Goal: Find specific page/section: Find specific page/section

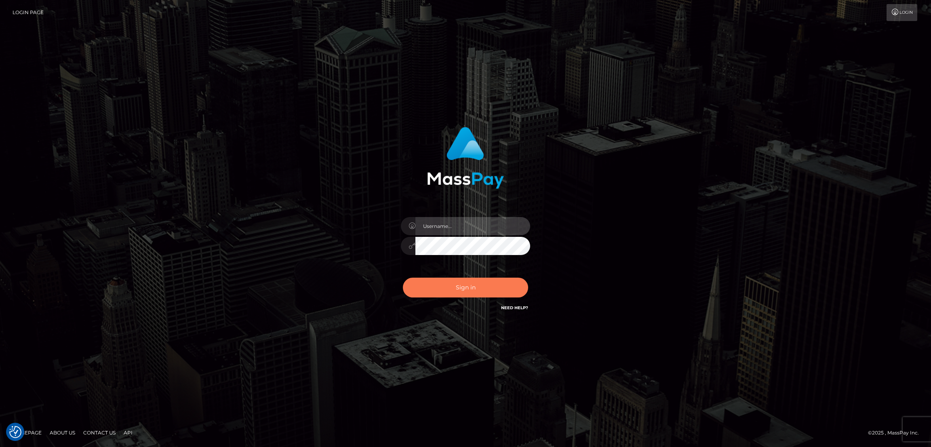
type input "[DOMAIN_NAME]"
click at [460, 287] on button "Sign in" at bounding box center [465, 287] width 125 height 20
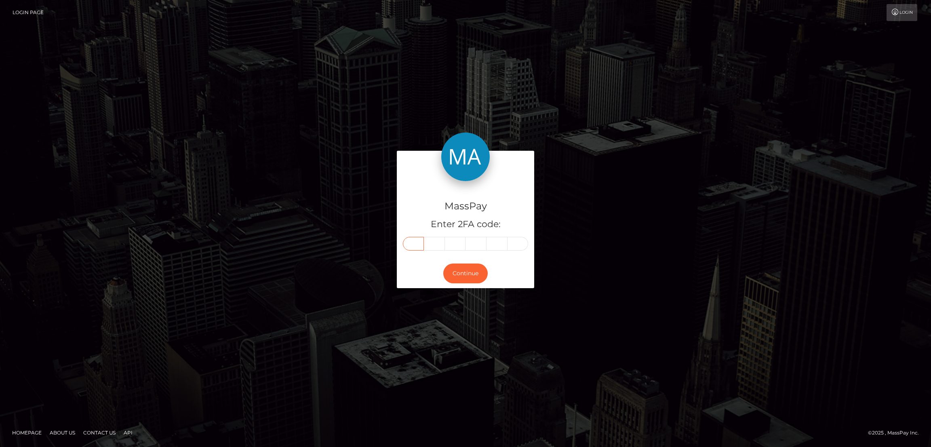
click at [412, 240] on input "text" at bounding box center [413, 244] width 21 height 14
paste input "6"
type input "6"
type input "9"
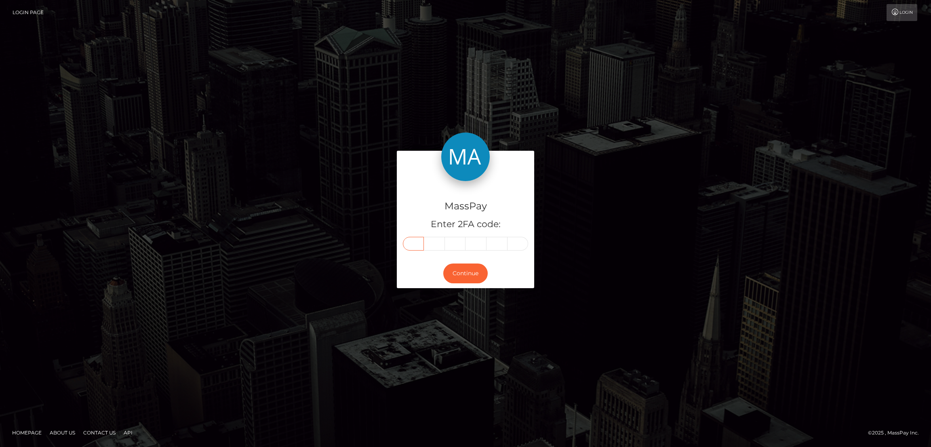
type input "1"
type input "6"
type input "2"
click at [462, 267] on button "Continue" at bounding box center [465, 273] width 44 height 20
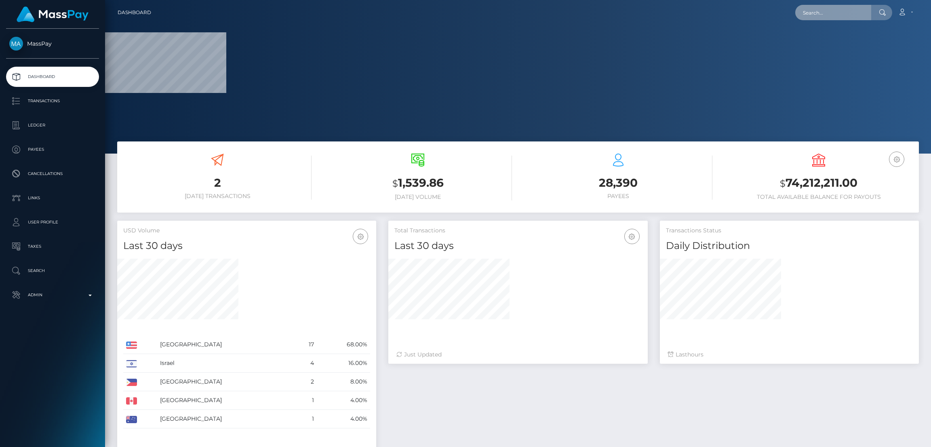
click at [808, 14] on input "text" at bounding box center [833, 12] width 76 height 15
paste input "abby67_11@outlook.com"
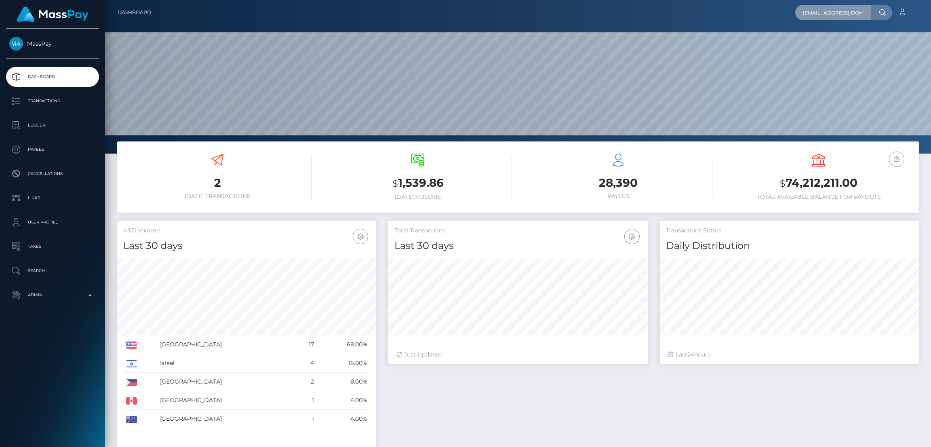
scroll to position [143, 259]
type input "[EMAIL_ADDRESS][DOMAIN_NAME]"
click at [829, 46] on link "ABIGAIL ANTONIK" at bounding box center [827, 41] width 65 height 15
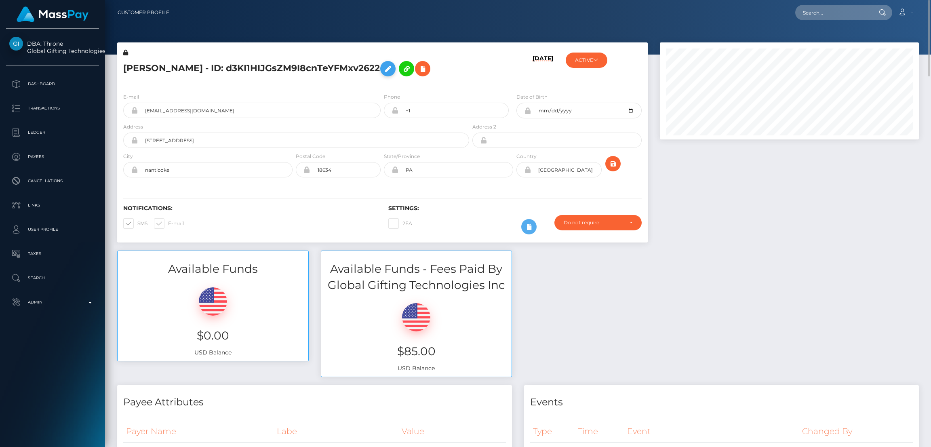
click at [391, 71] on icon at bounding box center [388, 69] width 10 height 10
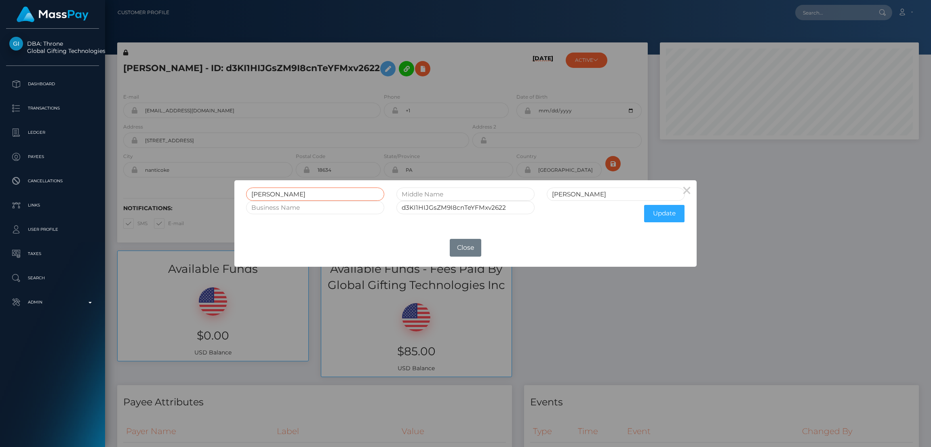
click at [261, 192] on input "ABIGAIL" at bounding box center [315, 193] width 138 height 13
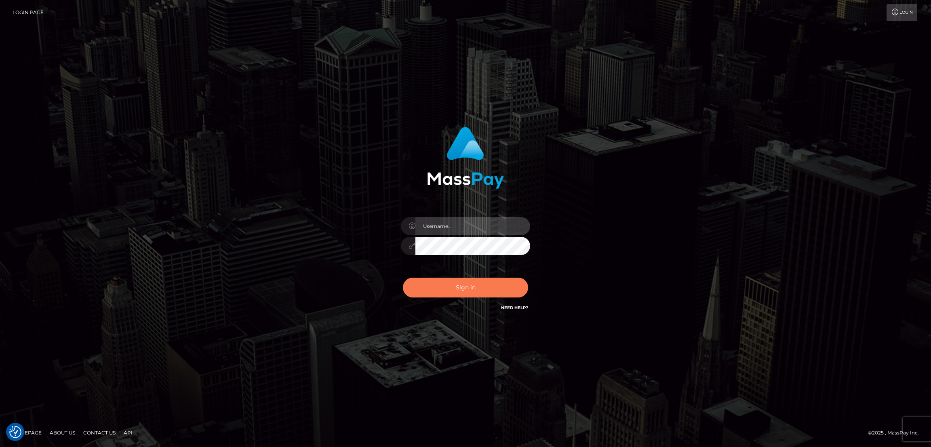
type input "df.es"
click at [476, 284] on button "Sign in" at bounding box center [465, 287] width 125 height 20
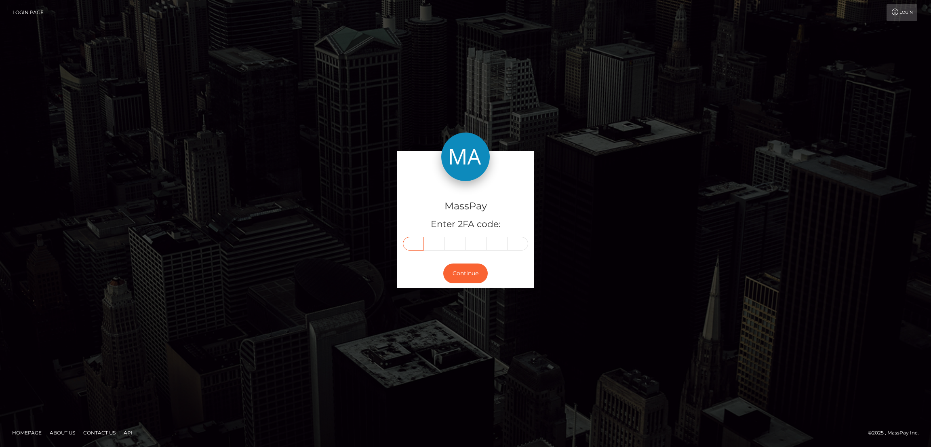
click at [414, 240] on input "text" at bounding box center [413, 244] width 21 height 14
paste input "5"
type input "5"
type input "4"
type input "6"
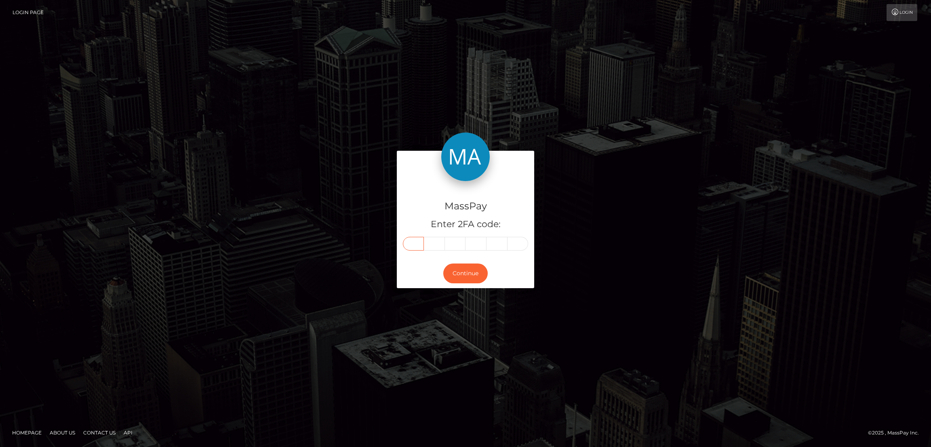
type input "3"
type input "1"
type input "7"
click at [461, 270] on button "Continue" at bounding box center [465, 273] width 44 height 20
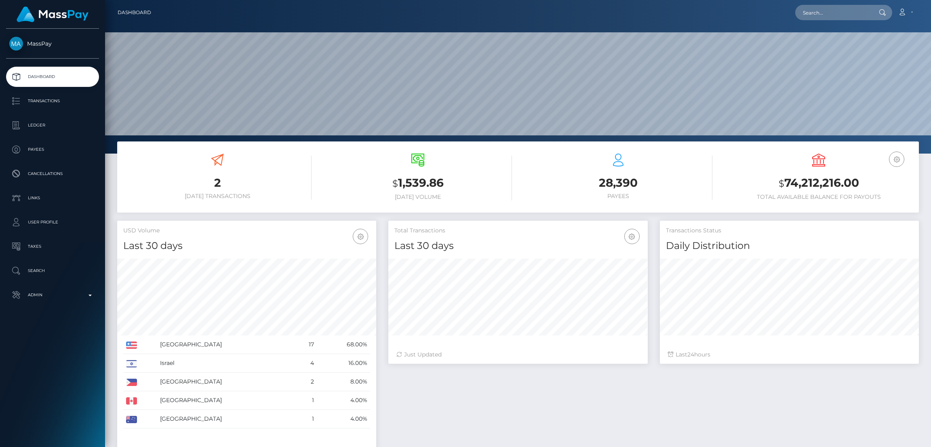
scroll to position [240, 259]
click at [811, 11] on input "text" at bounding box center [833, 12] width 76 height 15
paste input "[EMAIL_ADDRESS][DOMAIN_NAME]"
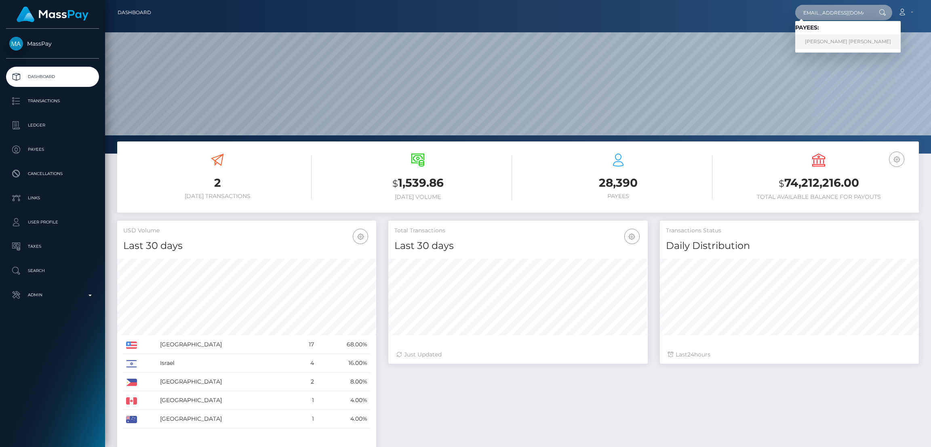
type input "[EMAIL_ADDRESS][DOMAIN_NAME]"
click at [826, 36] on link "DANA LEE HARSAR" at bounding box center [847, 41] width 105 height 15
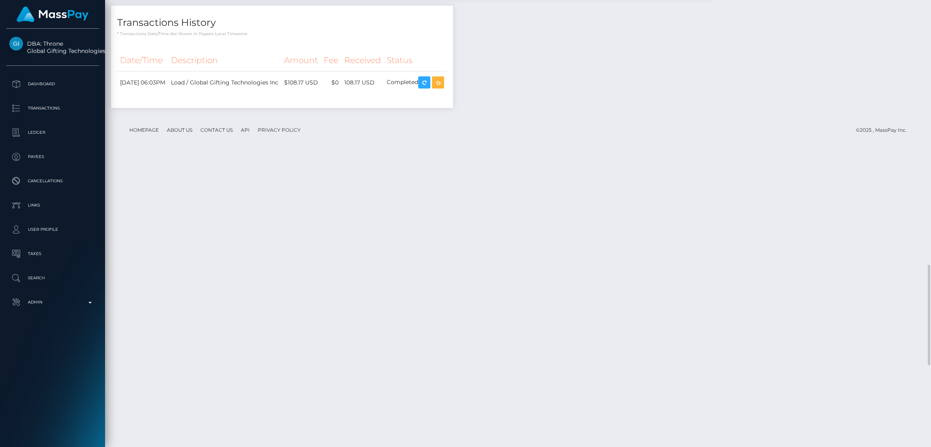
scroll to position [810, 0]
